Goal: Find contact information: Obtain details needed to contact an individual or organization

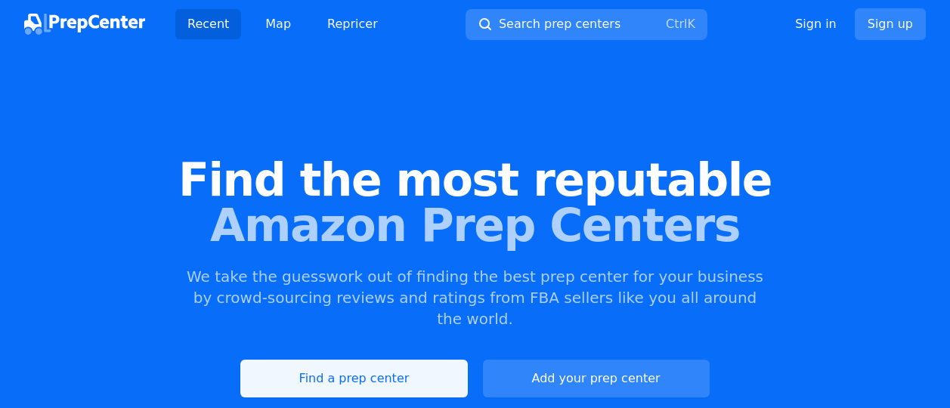
scroll to position [76, 0]
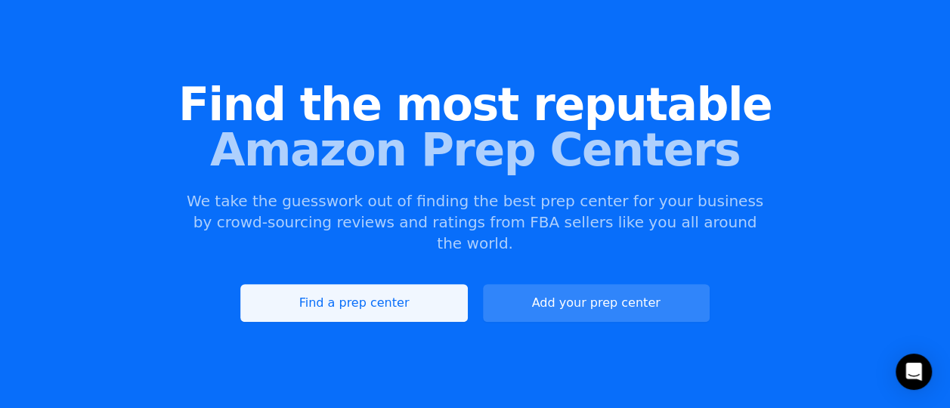
click at [338, 286] on link "Find a prep center" at bounding box center [353, 303] width 227 height 38
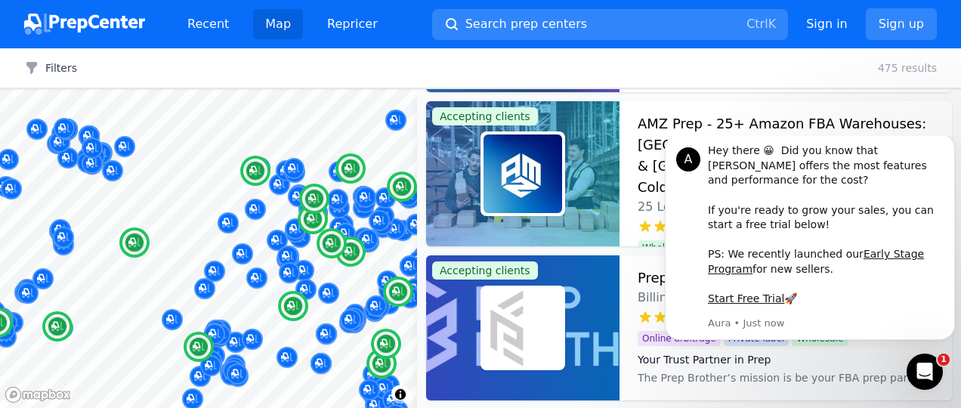
scroll to position [76, 0]
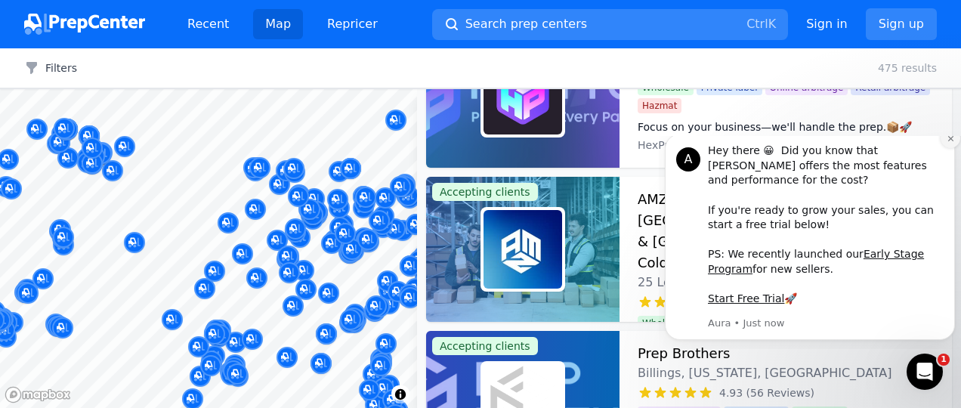
click at [949, 143] on icon "Dismiss notification" at bounding box center [951, 138] width 8 height 8
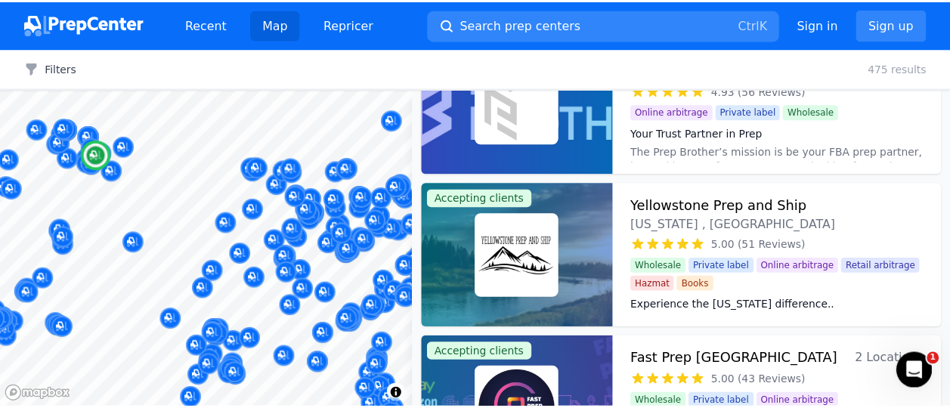
scroll to position [453, 0]
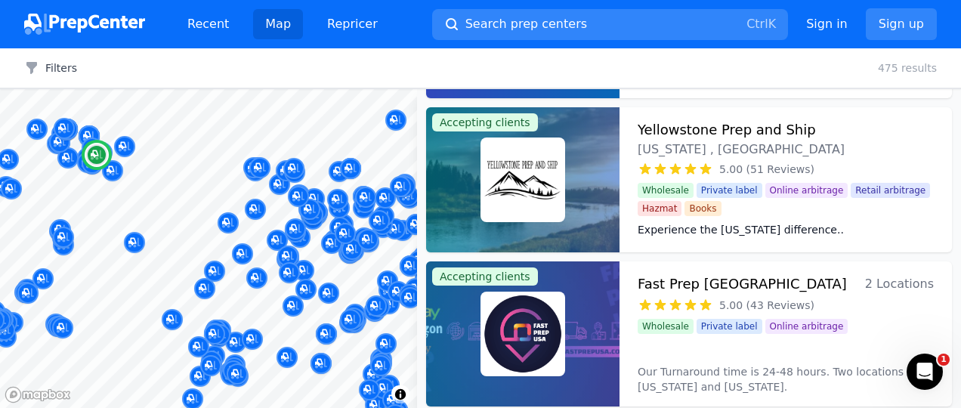
click at [674, 131] on h3 "Yellowstone Prep and Ship" at bounding box center [727, 129] width 178 height 21
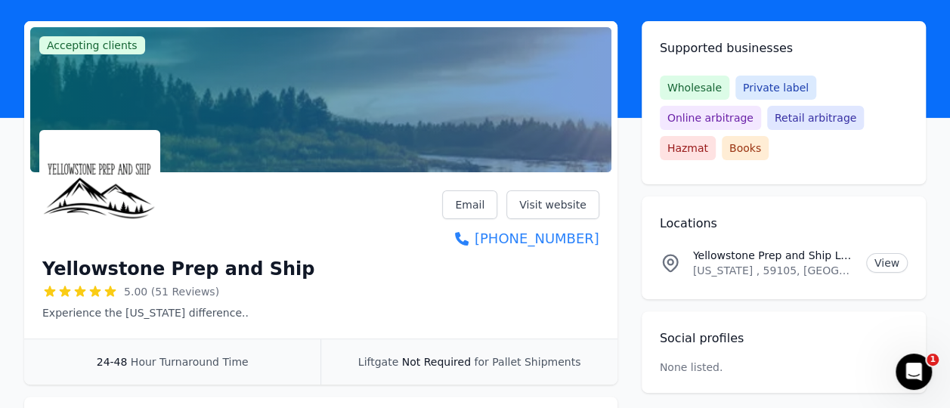
scroll to position [151, 0]
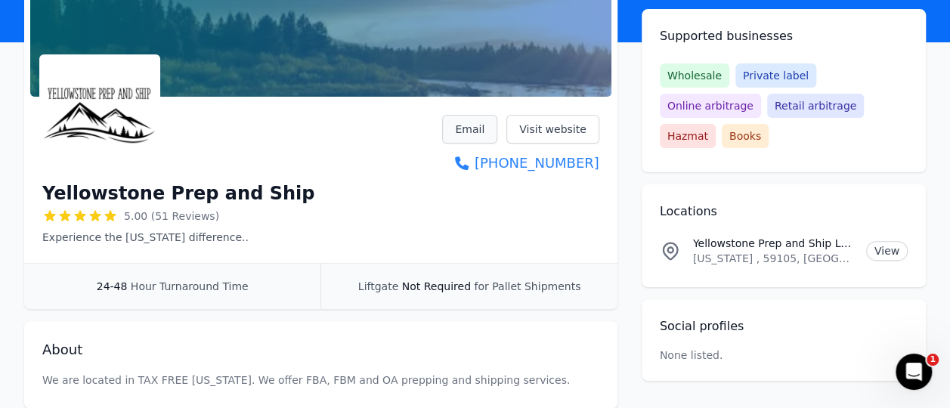
click at [480, 130] on link "Email" at bounding box center [469, 129] width 55 height 29
click at [273, 130] on div "Yellowstone Prep and Ship 5.00 (51 Reviews) Experience the [US_STATE] differenc…" at bounding box center [320, 180] width 557 height 130
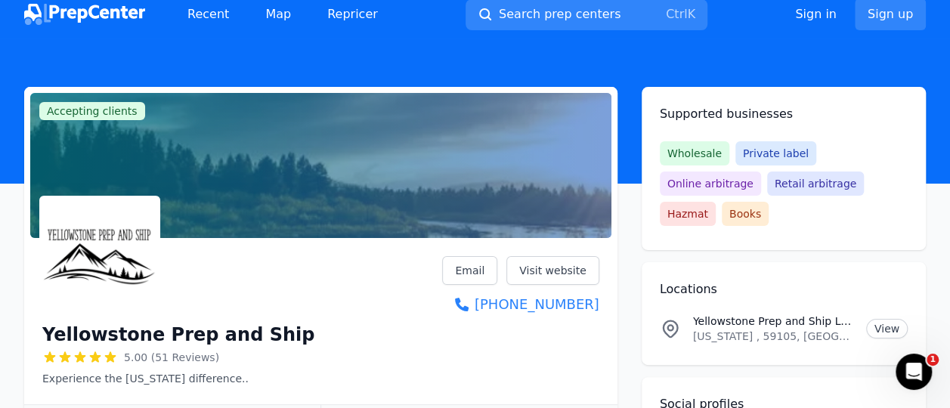
scroll to position [0, 0]
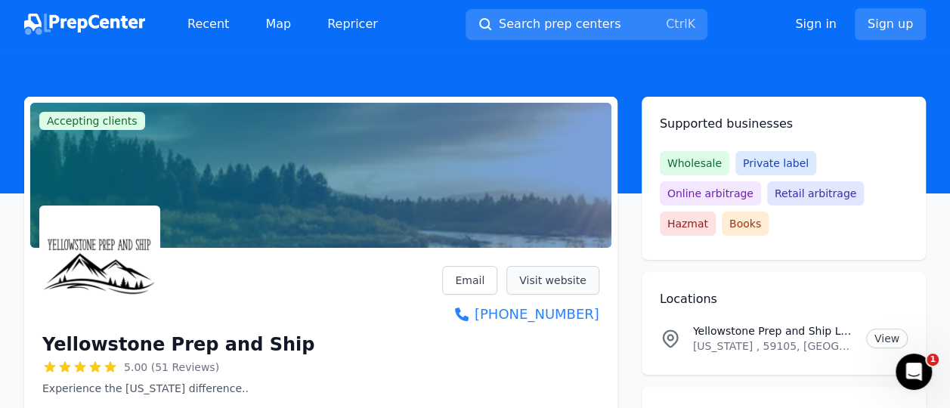
click at [564, 281] on link "Visit website" at bounding box center [552, 280] width 93 height 29
